Goal: Browse casually

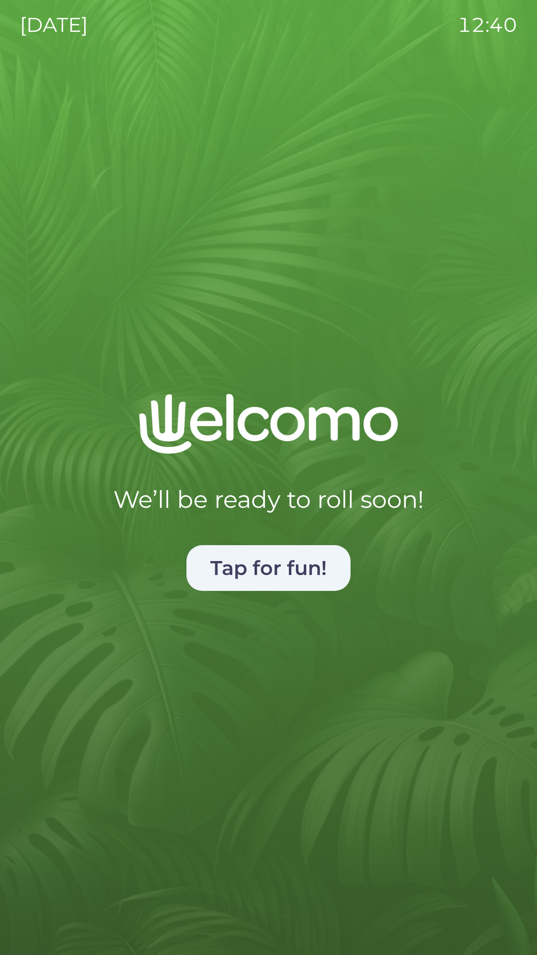
click at [220, 414] on img at bounding box center [268, 424] width 259 height 60
click at [283, 556] on button "Tap for fun!" at bounding box center [269, 568] width 164 height 46
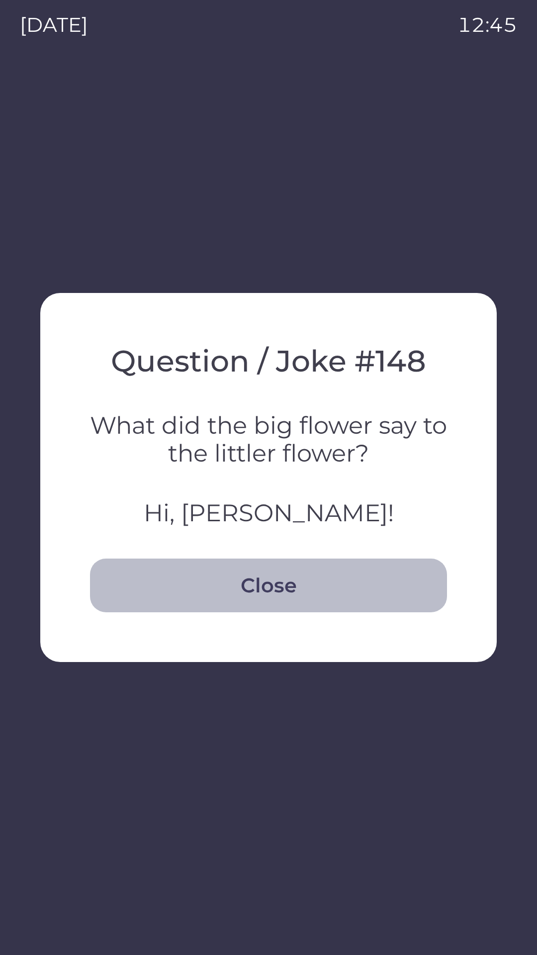
click at [300, 588] on button "Close" at bounding box center [268, 586] width 357 height 54
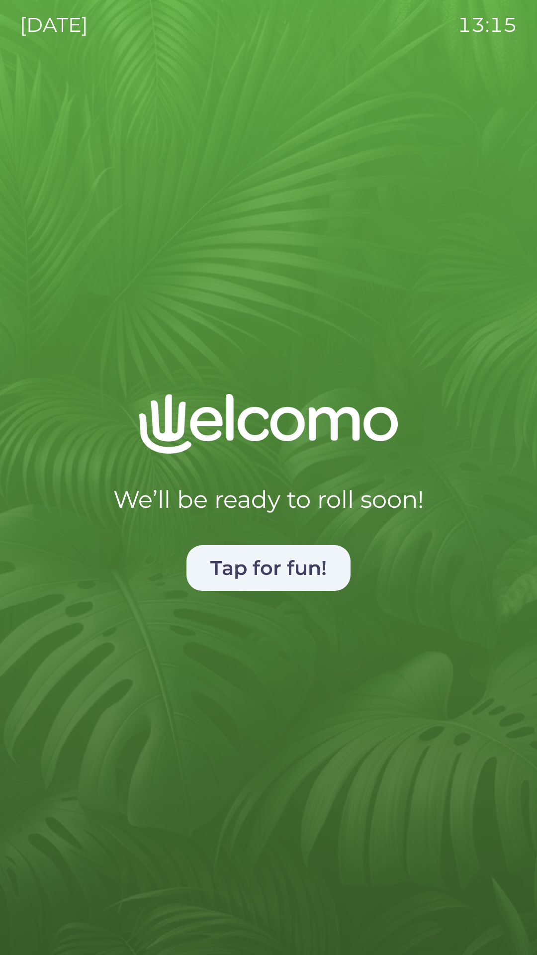
click at [263, 561] on button "Tap for fun!" at bounding box center [269, 568] width 164 height 46
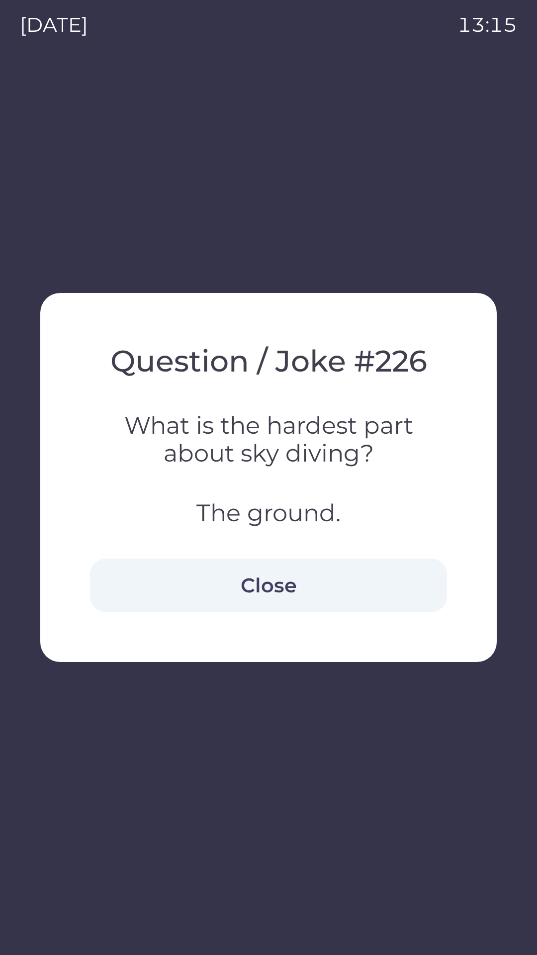
click at [290, 774] on div at bounding box center [268, 477] width 537 height 955
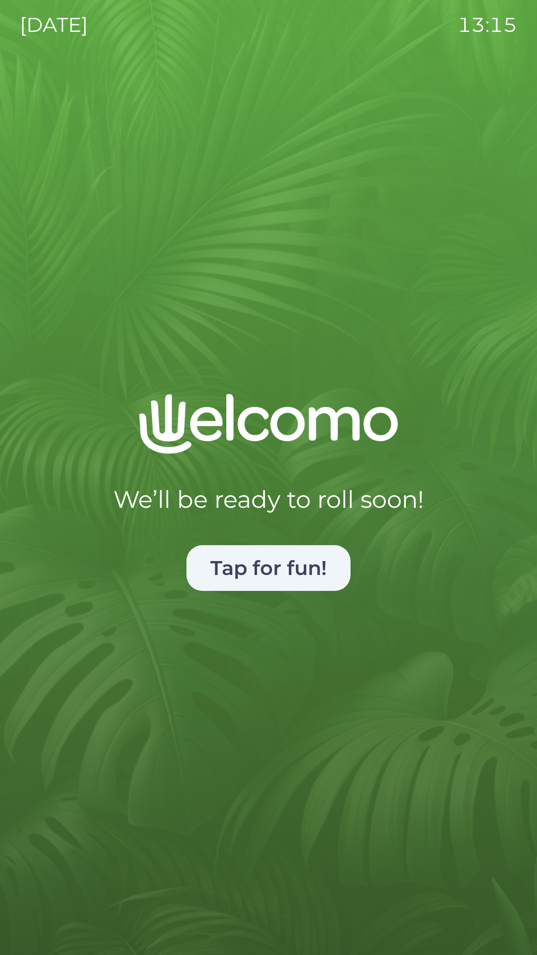
click at [281, 742] on div "We’ll be ready to roll soon! Tap for fun!" at bounding box center [268, 664] width 497 height 541
click at [274, 562] on button "Tap for fun!" at bounding box center [269, 568] width 164 height 46
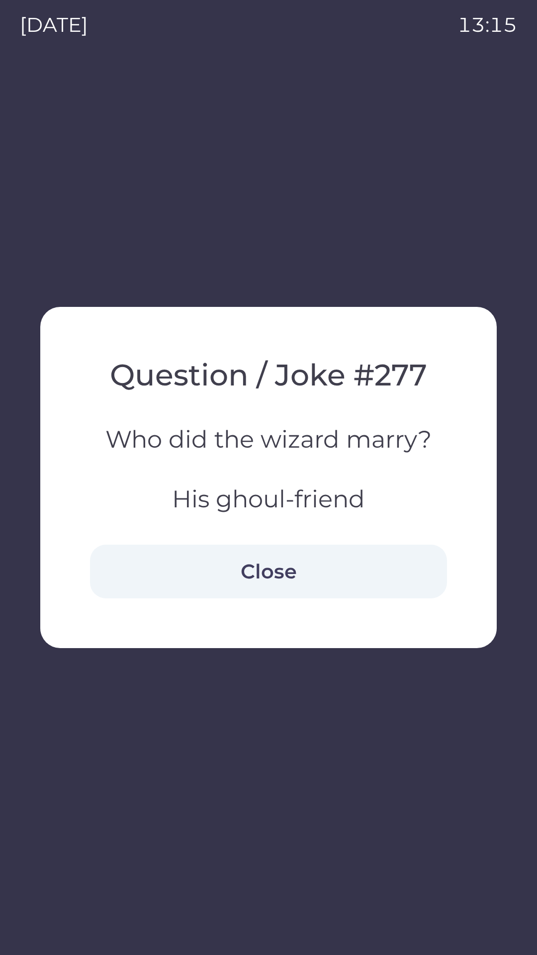
click at [275, 569] on button "Close" at bounding box center [268, 572] width 357 height 54
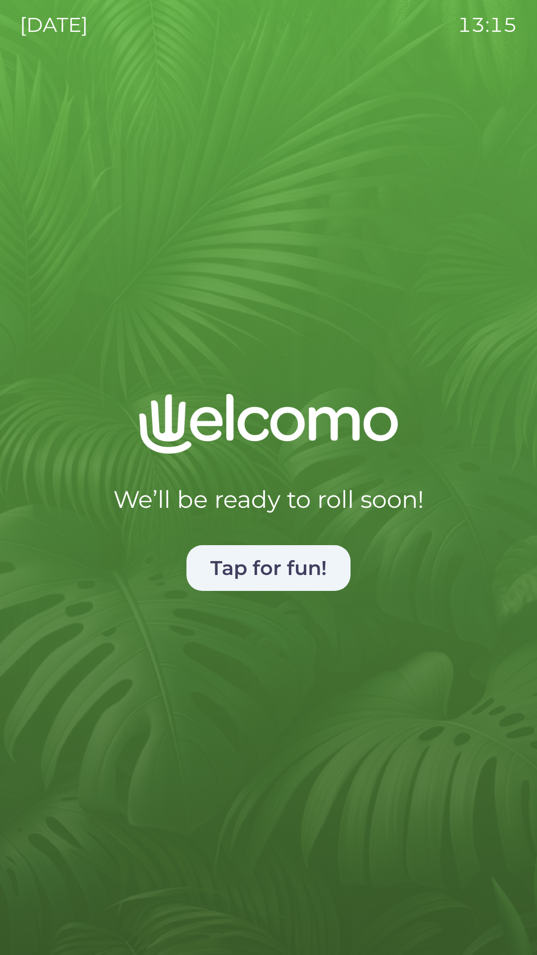
click at [432, 575] on div "We’ll be ready to roll soon! Tap for fun!" at bounding box center [268, 664] width 497 height 541
click at [386, 447] on img at bounding box center [268, 424] width 259 height 60
click at [269, 562] on button "Tap for fun!" at bounding box center [269, 568] width 164 height 46
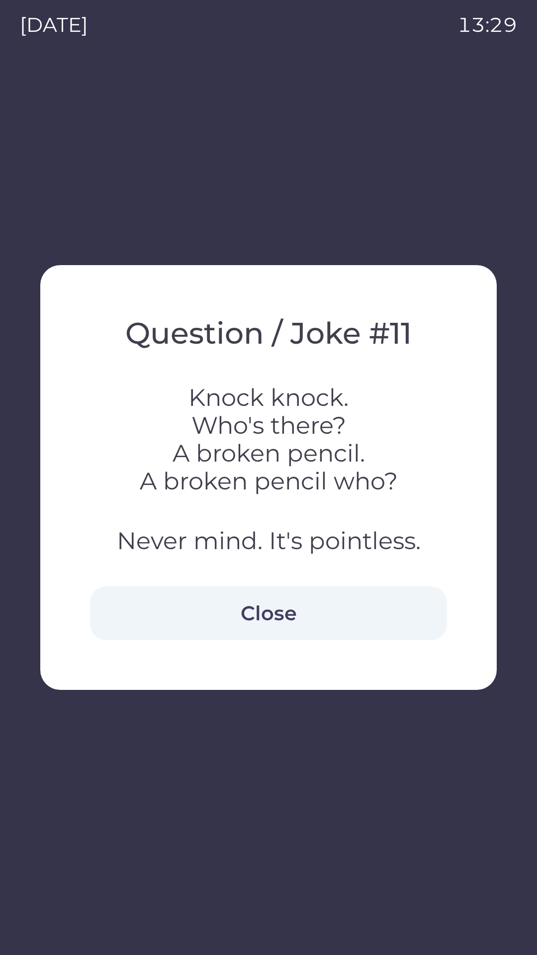
click at [191, 611] on button "Close" at bounding box center [268, 613] width 357 height 54
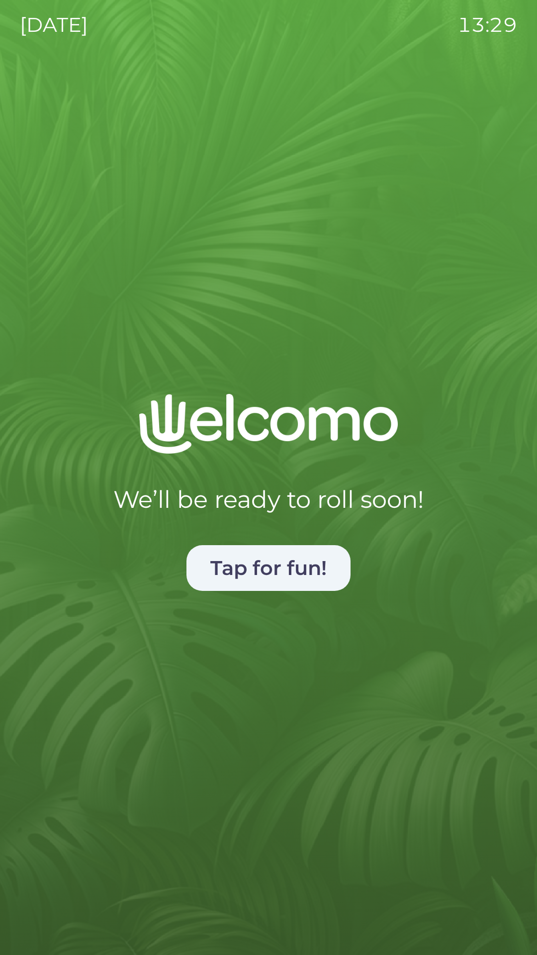
click at [301, 547] on button "Tap for fun!" at bounding box center [269, 568] width 164 height 46
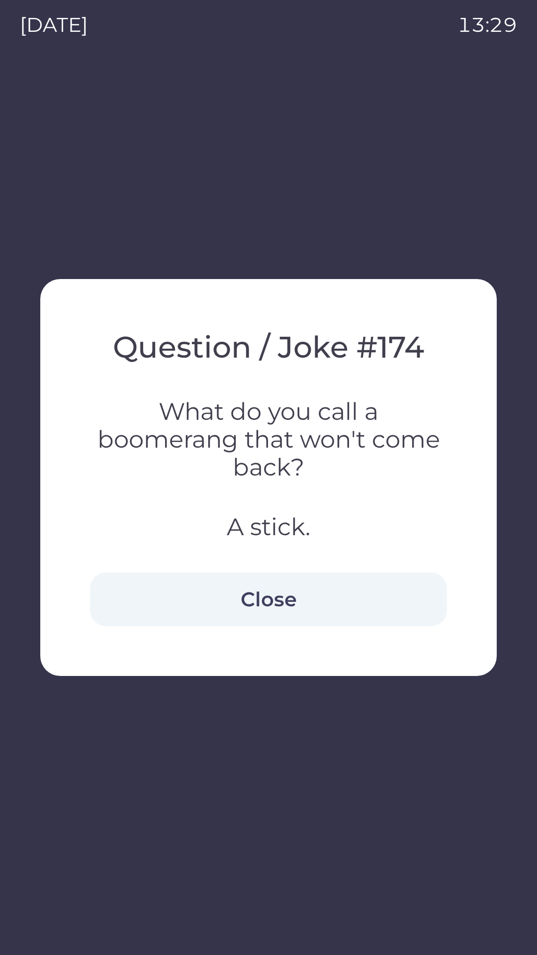
click at [394, 590] on button "Close" at bounding box center [268, 599] width 357 height 54
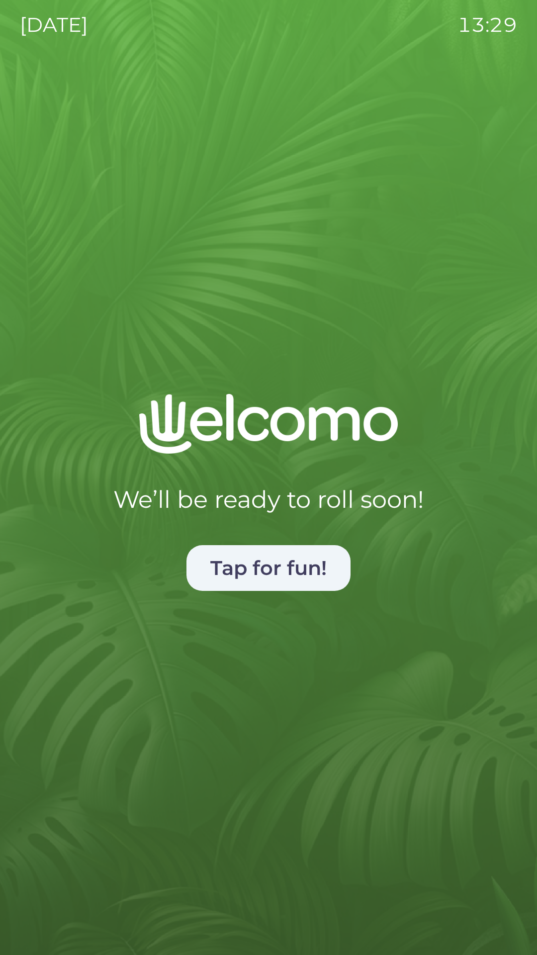
click at [324, 570] on button "Tap for fun!" at bounding box center [269, 568] width 164 height 46
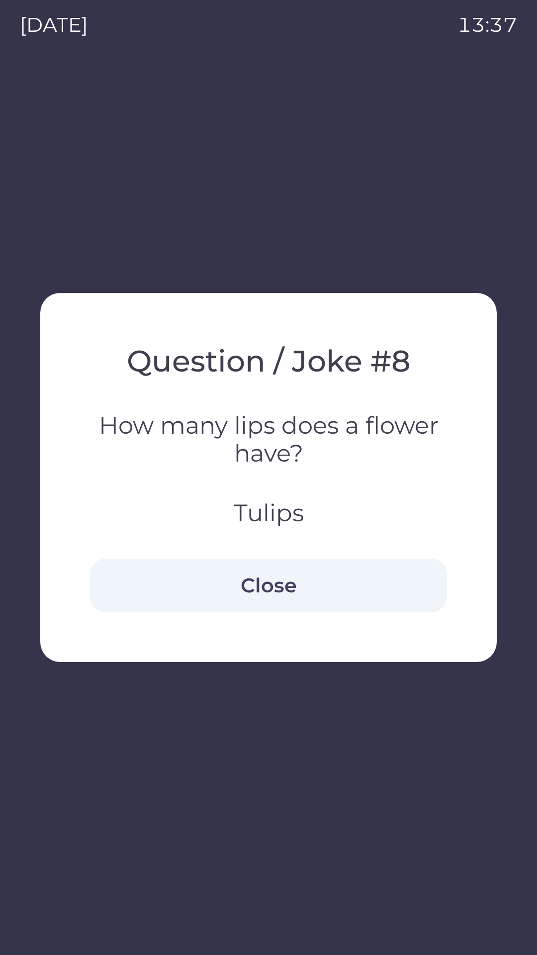
click at [321, 591] on button "Close" at bounding box center [268, 586] width 357 height 54
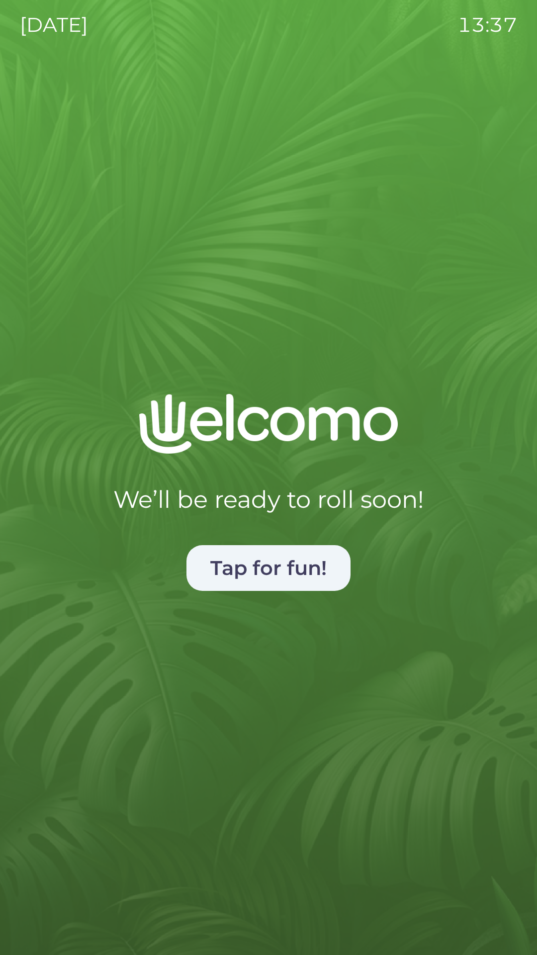
click at [281, 557] on button "Tap for fun!" at bounding box center [269, 568] width 164 height 46
